Goal: Information Seeking & Learning: Learn about a topic

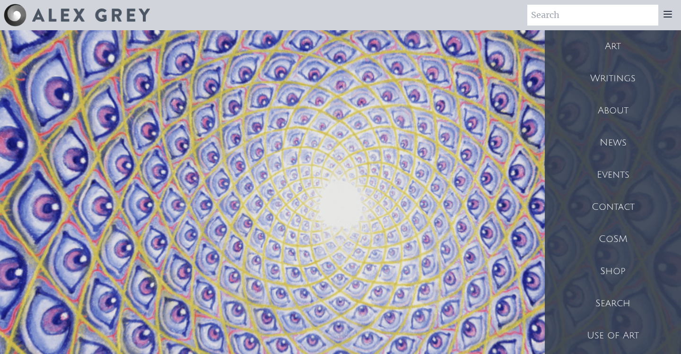
click at [618, 76] on div "Writings" at bounding box center [613, 78] width 136 height 32
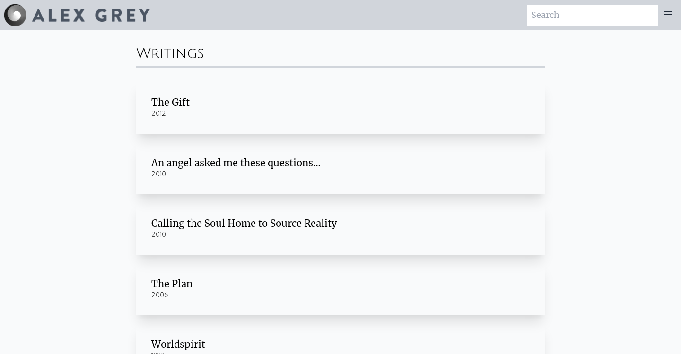
click at [231, 106] on div "The Gift" at bounding box center [340, 102] width 378 height 13
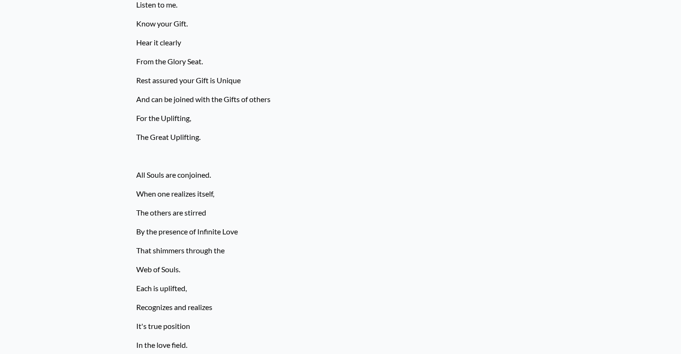
scroll to position [1041, 0]
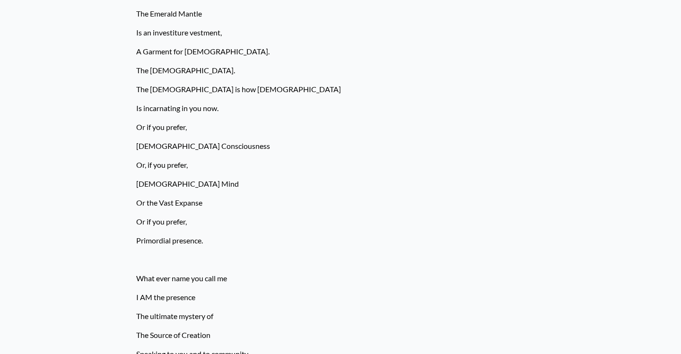
scroll to position [2153, 0]
click at [168, 32] on p "Is an investiture vestment," at bounding box center [340, 33] width 409 height 19
click at [253, 19] on p "The Emerald Mantle" at bounding box center [340, 14] width 409 height 19
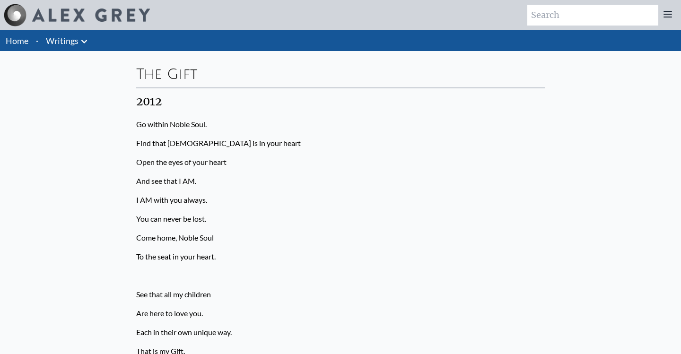
scroll to position [0, 0]
click at [64, 40] on link "Writings" at bounding box center [62, 40] width 33 height 13
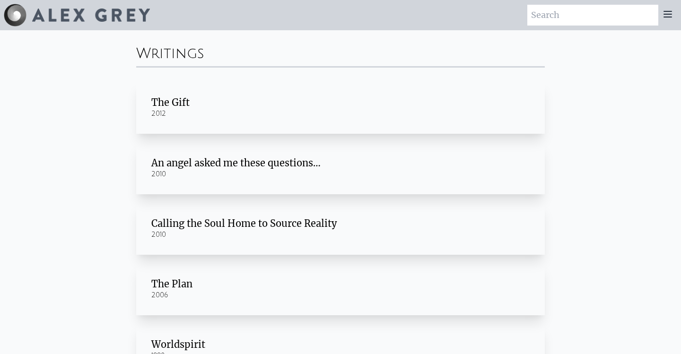
click at [219, 160] on div "An angel asked me these questions…" at bounding box center [340, 163] width 378 height 13
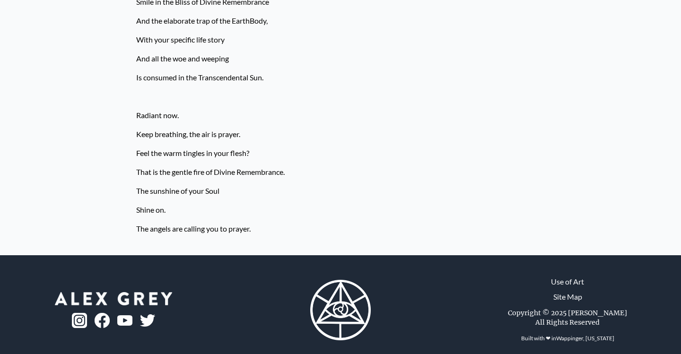
scroll to position [796, 0]
